Goal: Transaction & Acquisition: Book appointment/travel/reservation

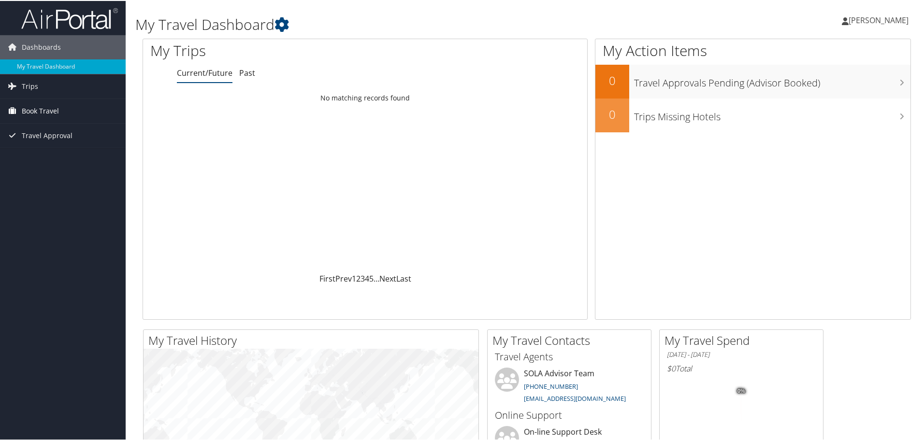
click at [36, 108] on span "Book Travel" at bounding box center [40, 110] width 37 height 24
click at [41, 107] on span "Book Travel" at bounding box center [40, 110] width 37 height 24
click at [50, 145] on span "Travel Approval" at bounding box center [47, 135] width 51 height 24
click at [41, 113] on span "Book Travel" at bounding box center [40, 110] width 37 height 24
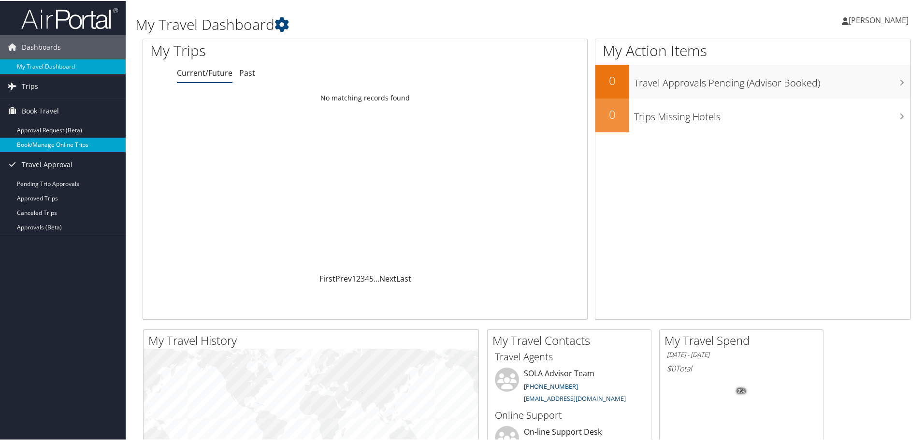
click at [46, 140] on link "Book/Manage Online Trips" at bounding box center [63, 144] width 126 height 15
